Goal: Navigation & Orientation: Find specific page/section

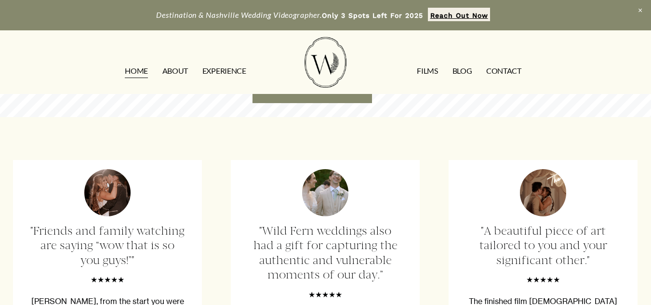
scroll to position [2131, 0]
click at [184, 71] on link "ABOUT" at bounding box center [175, 71] width 26 height 15
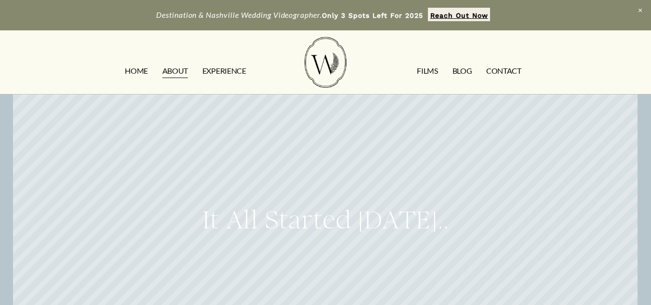
click at [642, 8] on span "Close Announcement" at bounding box center [641, 10] width 22 height 21
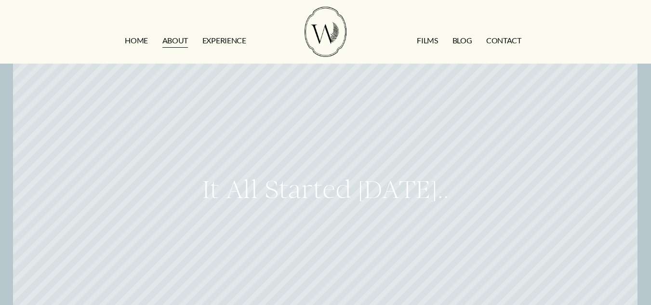
click at [431, 43] on link "FILMS" at bounding box center [427, 40] width 21 height 15
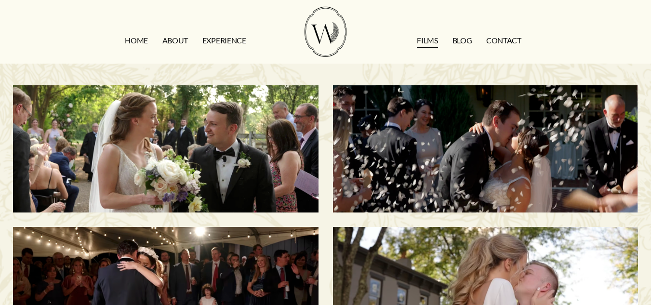
click at [511, 35] on link "CONTACT" at bounding box center [503, 40] width 35 height 15
